Goal: Task Accomplishment & Management: Complete application form

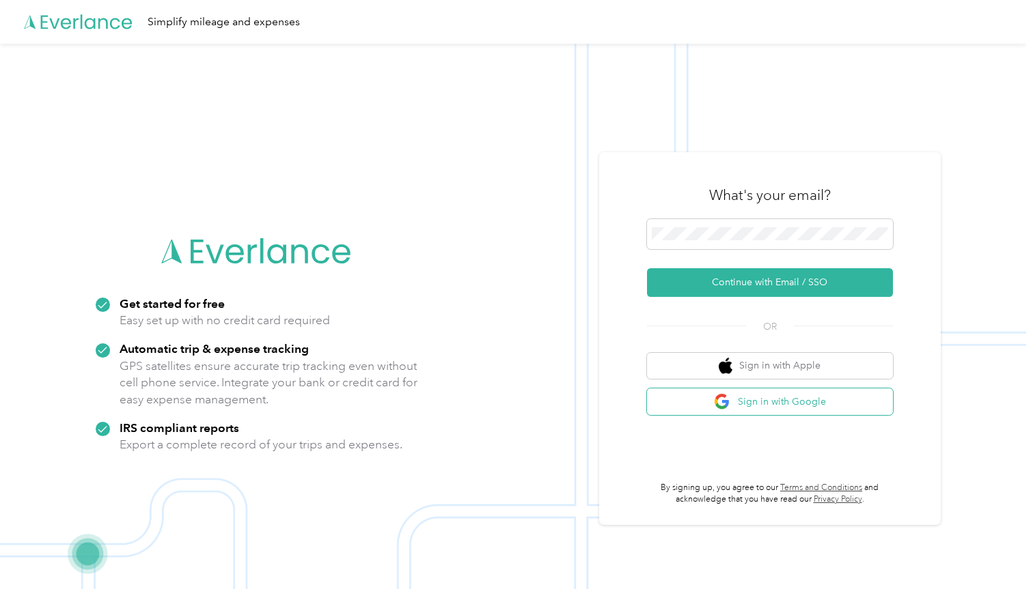
click at [806, 406] on button "Sign in with Google" at bounding box center [770, 402] width 246 height 27
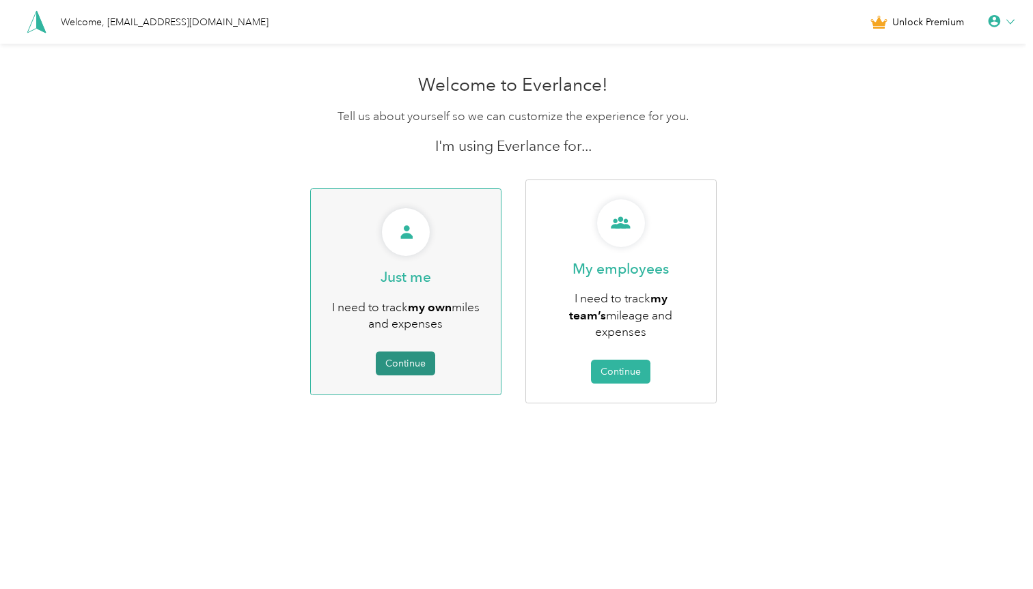
click at [415, 352] on button "Continue" at bounding box center [405, 364] width 59 height 24
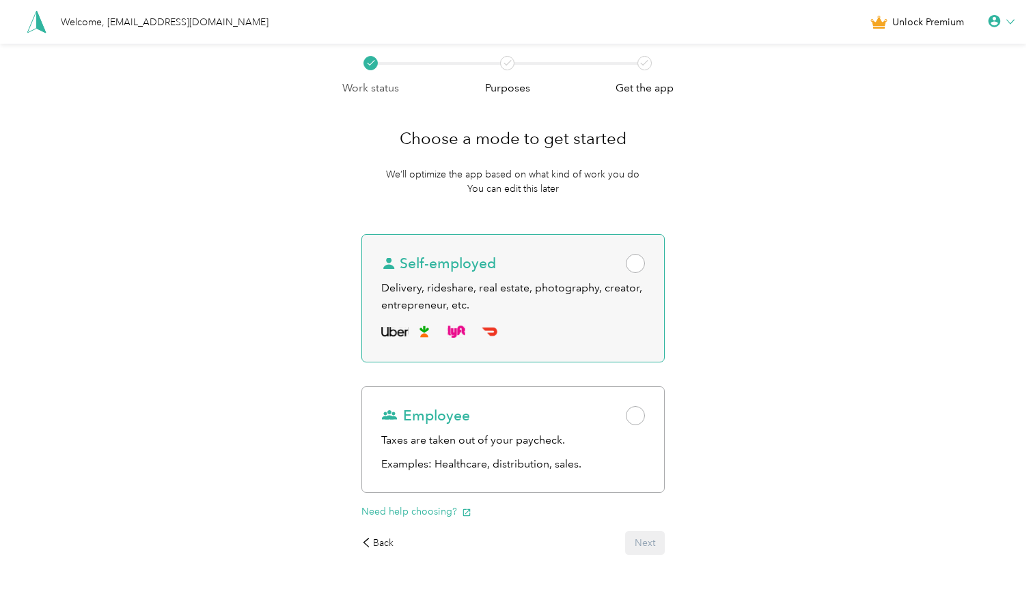
click at [612, 344] on div "Self-employed Delivery, rideshare, real estate, photography, creator, entrepren…" at bounding box center [513, 298] width 304 height 128
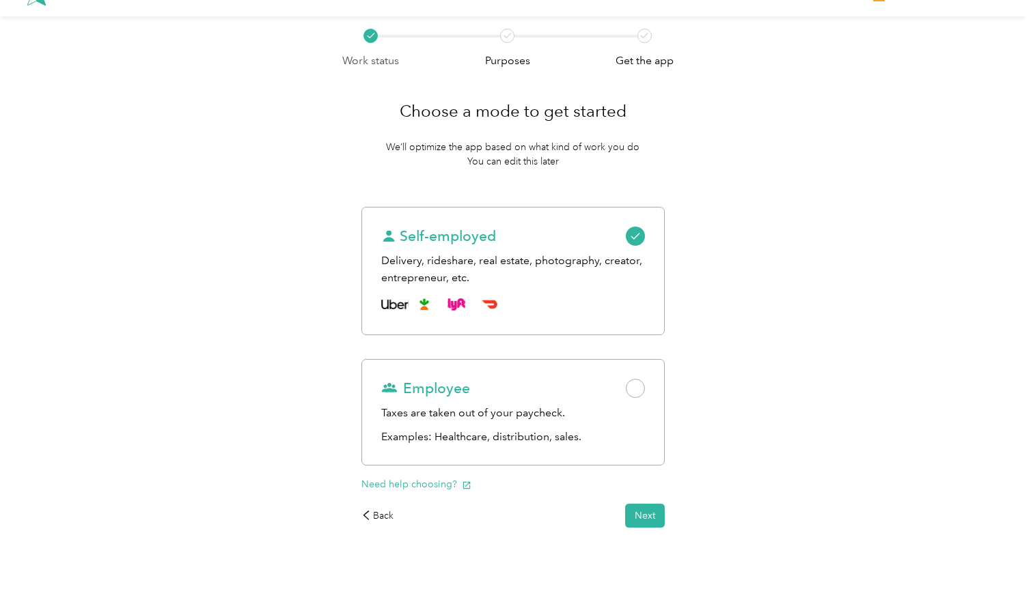
scroll to position [36, 0]
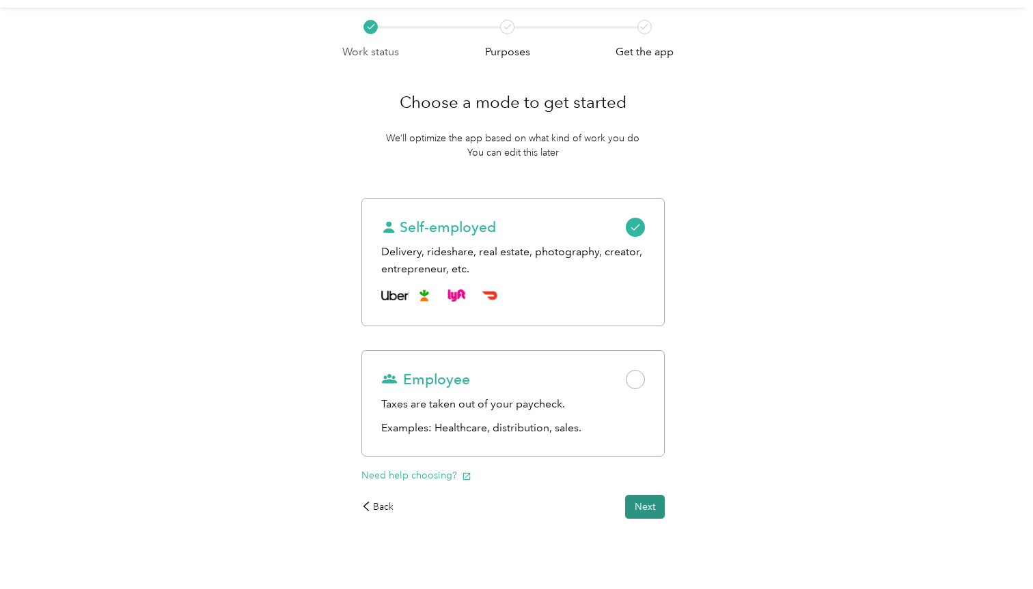
click at [656, 507] on button "Next" at bounding box center [645, 507] width 40 height 24
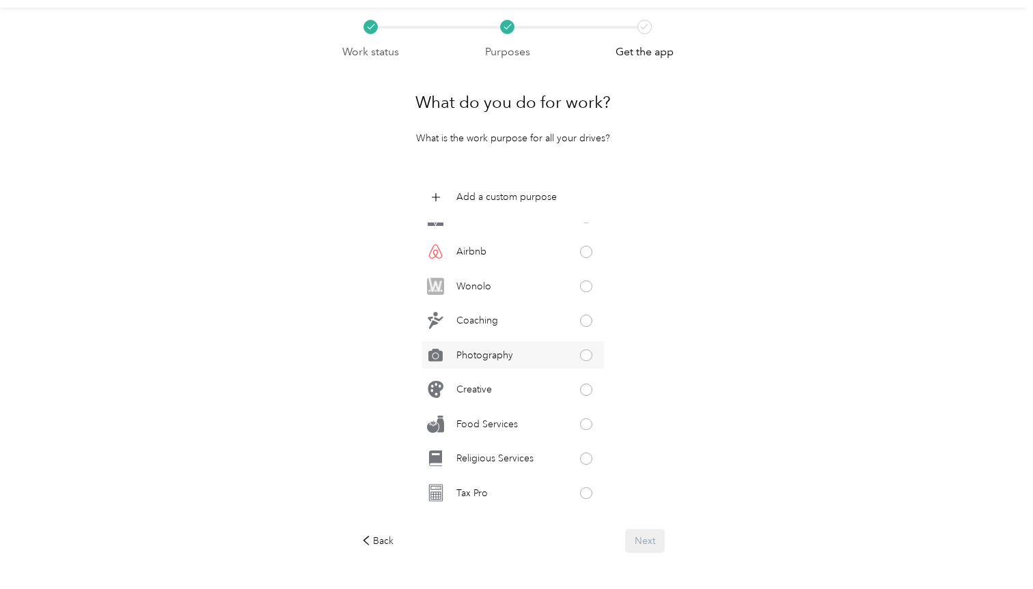
click at [579, 361] on div "Photography" at bounding box center [513, 355] width 182 height 27
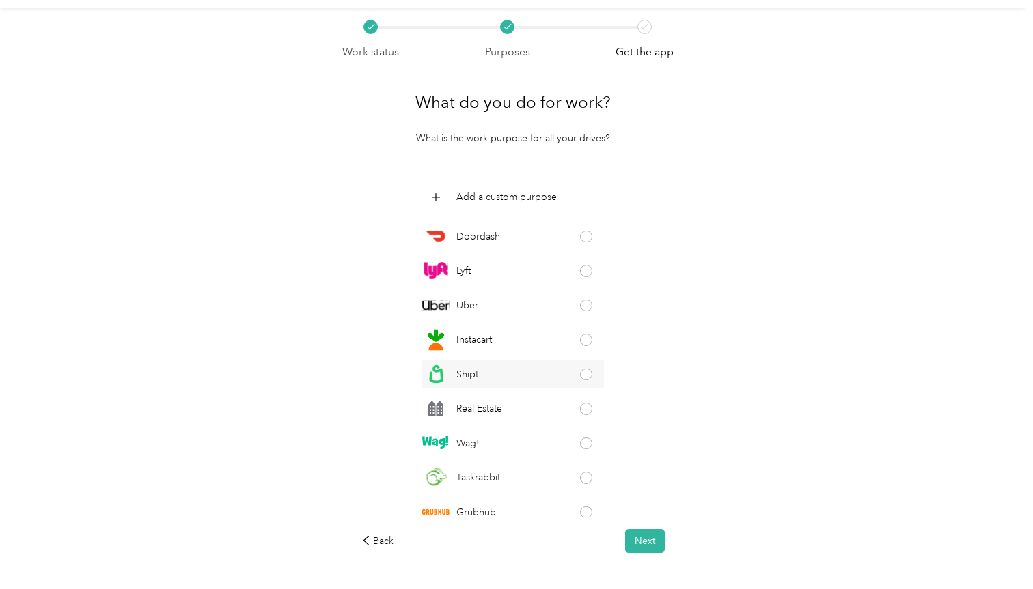
scroll to position [18, 0]
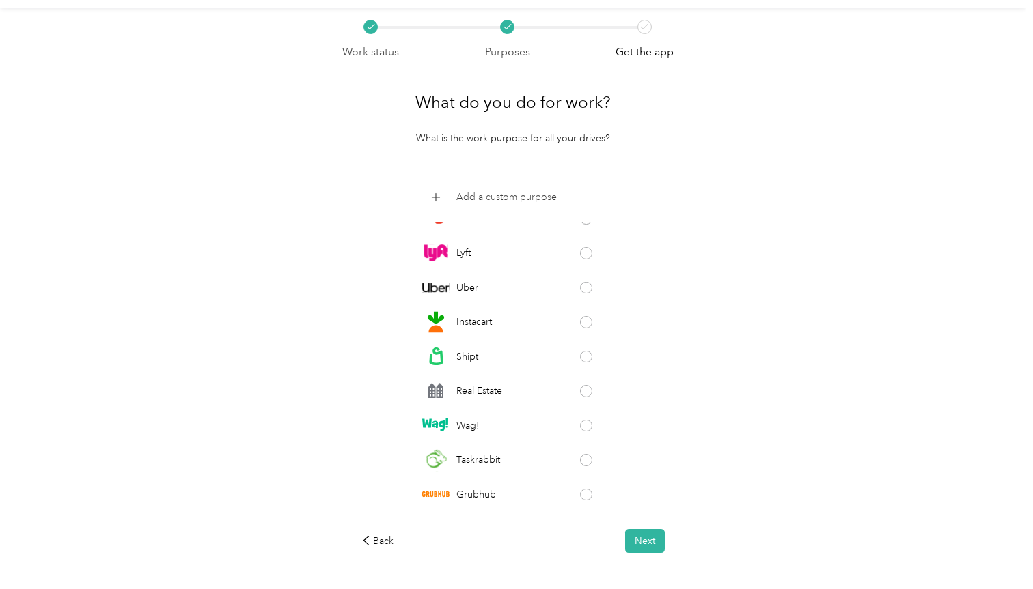
click at [494, 194] on p "Add a custom purpose" at bounding box center [506, 197] width 100 height 14
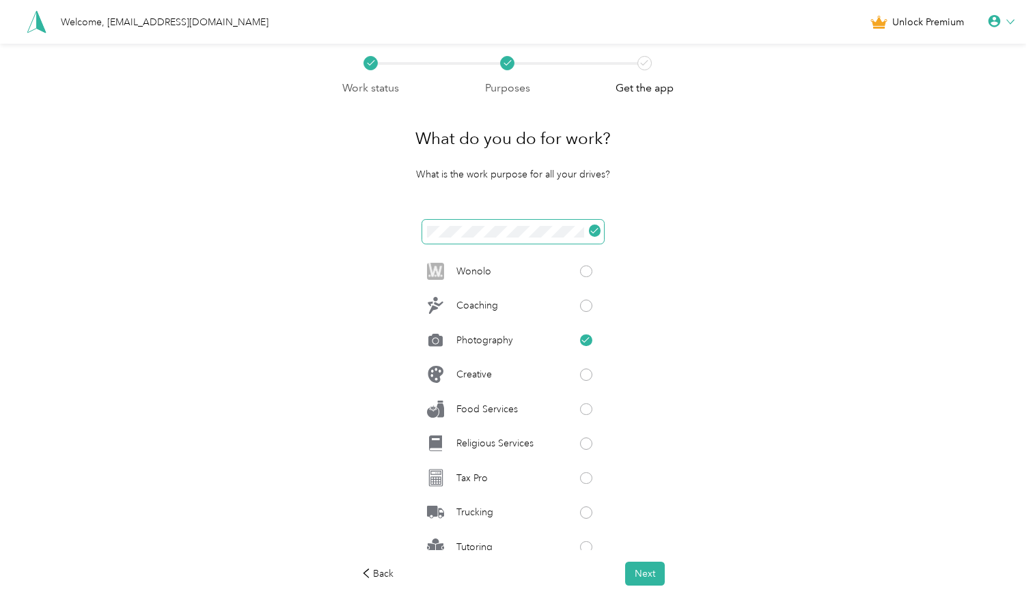
scroll to position [623, 0]
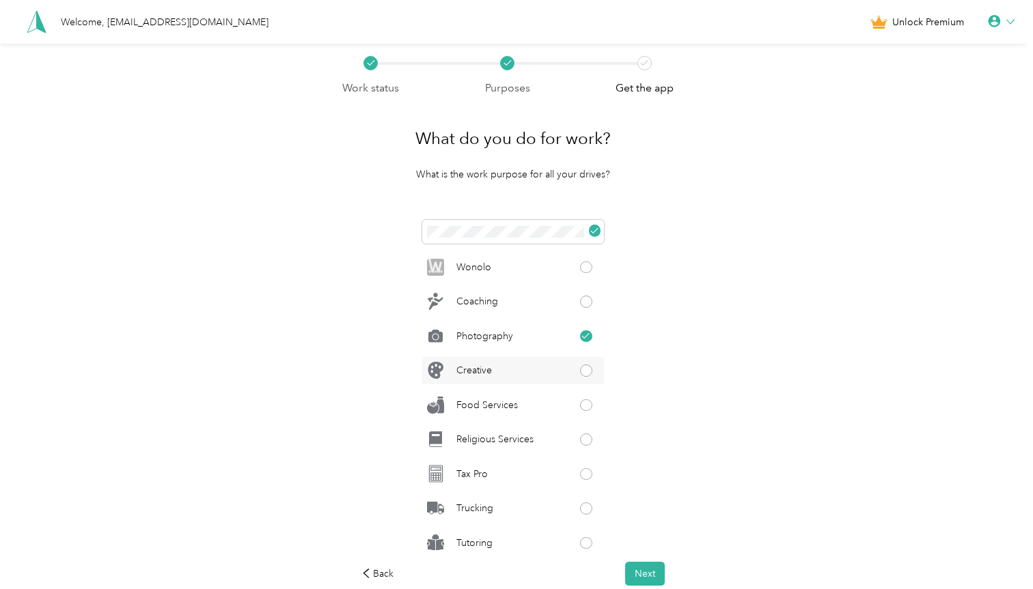
click at [529, 367] on div "Creative" at bounding box center [513, 370] width 182 height 27
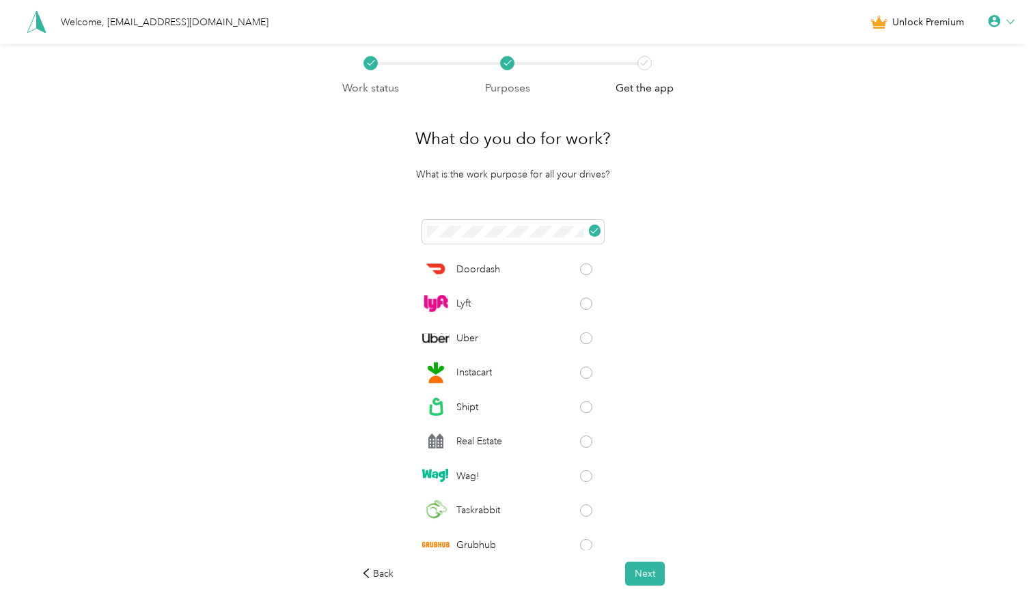
scroll to position [0, 0]
click at [646, 579] on button "Next" at bounding box center [645, 574] width 40 height 24
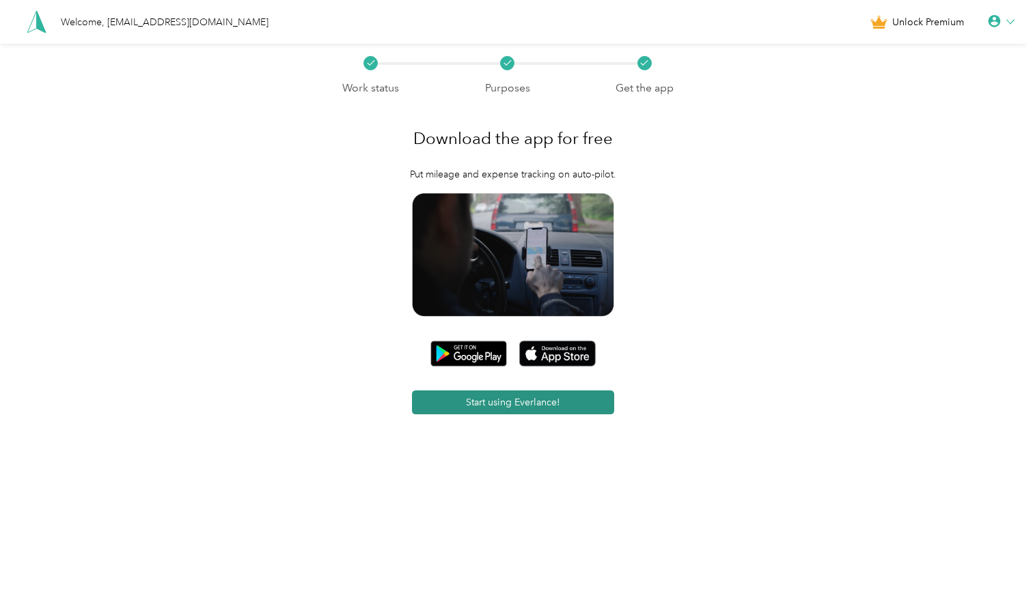
click at [586, 402] on button "Start using Everlance!" at bounding box center [513, 403] width 202 height 24
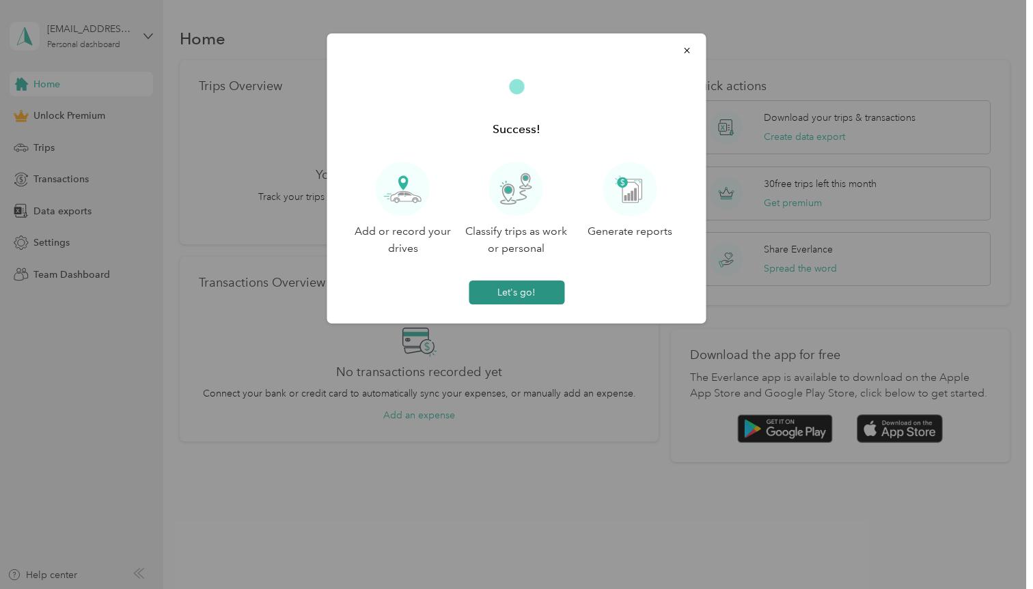
click at [548, 294] on button "Let's go!" at bounding box center [517, 293] width 96 height 24
